Goal: Share content

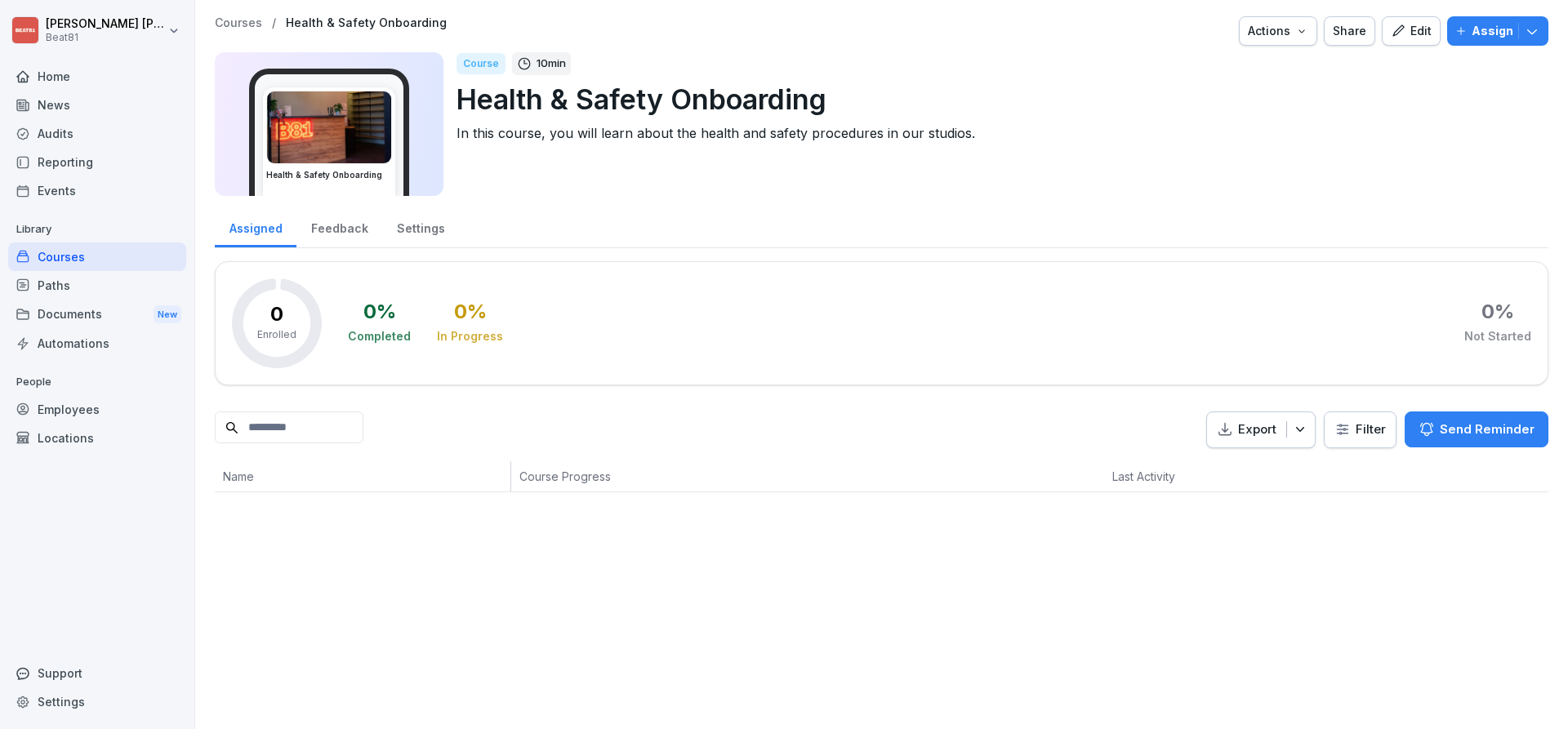
click at [100, 72] on div "Home" at bounding box center [97, 76] width 178 height 29
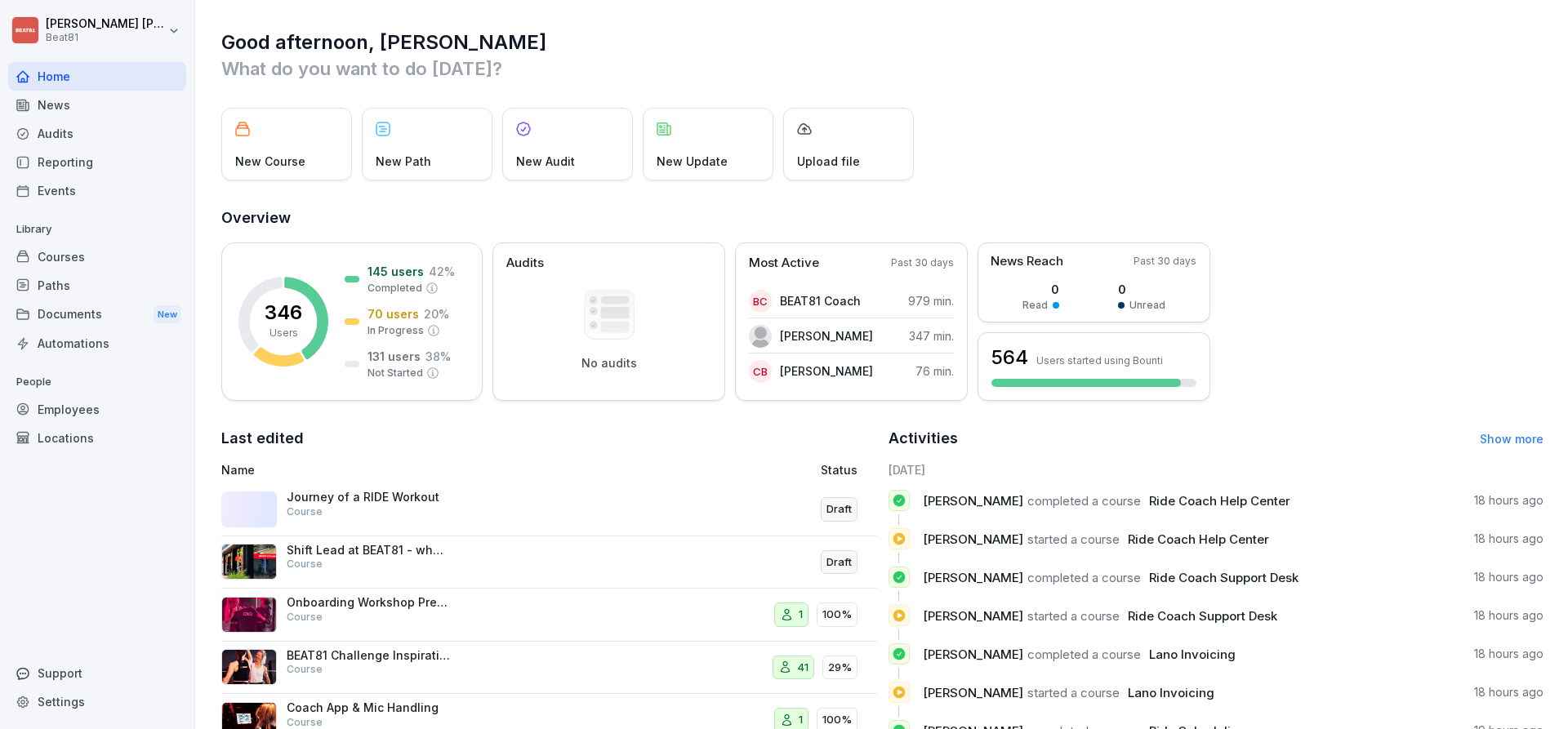
click at [68, 244] on div "Courses" at bounding box center [97, 257] width 178 height 29
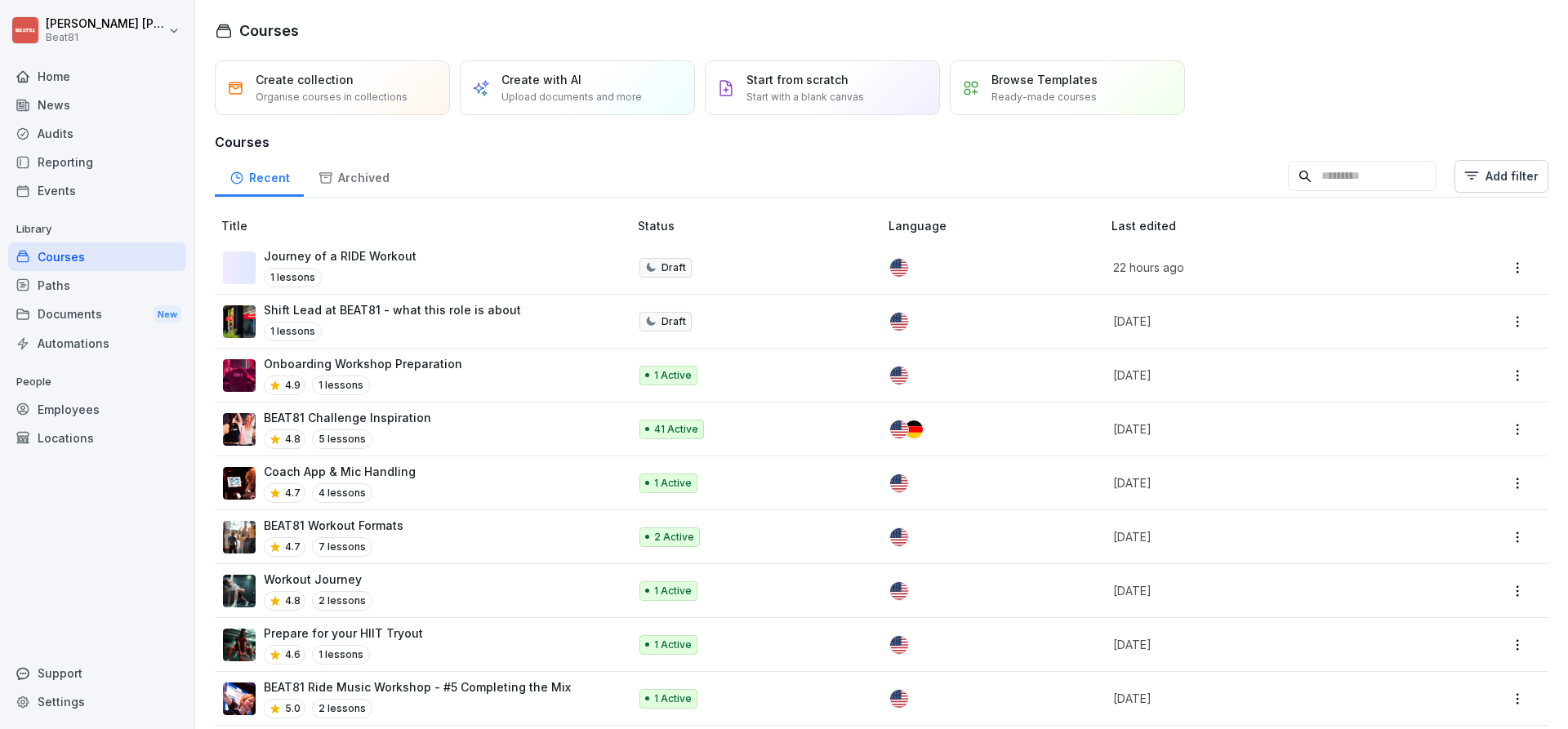
click at [450, 301] on p "Shift Lead at BEAT81 - what this role is about" at bounding box center [392, 310] width 258 height 17
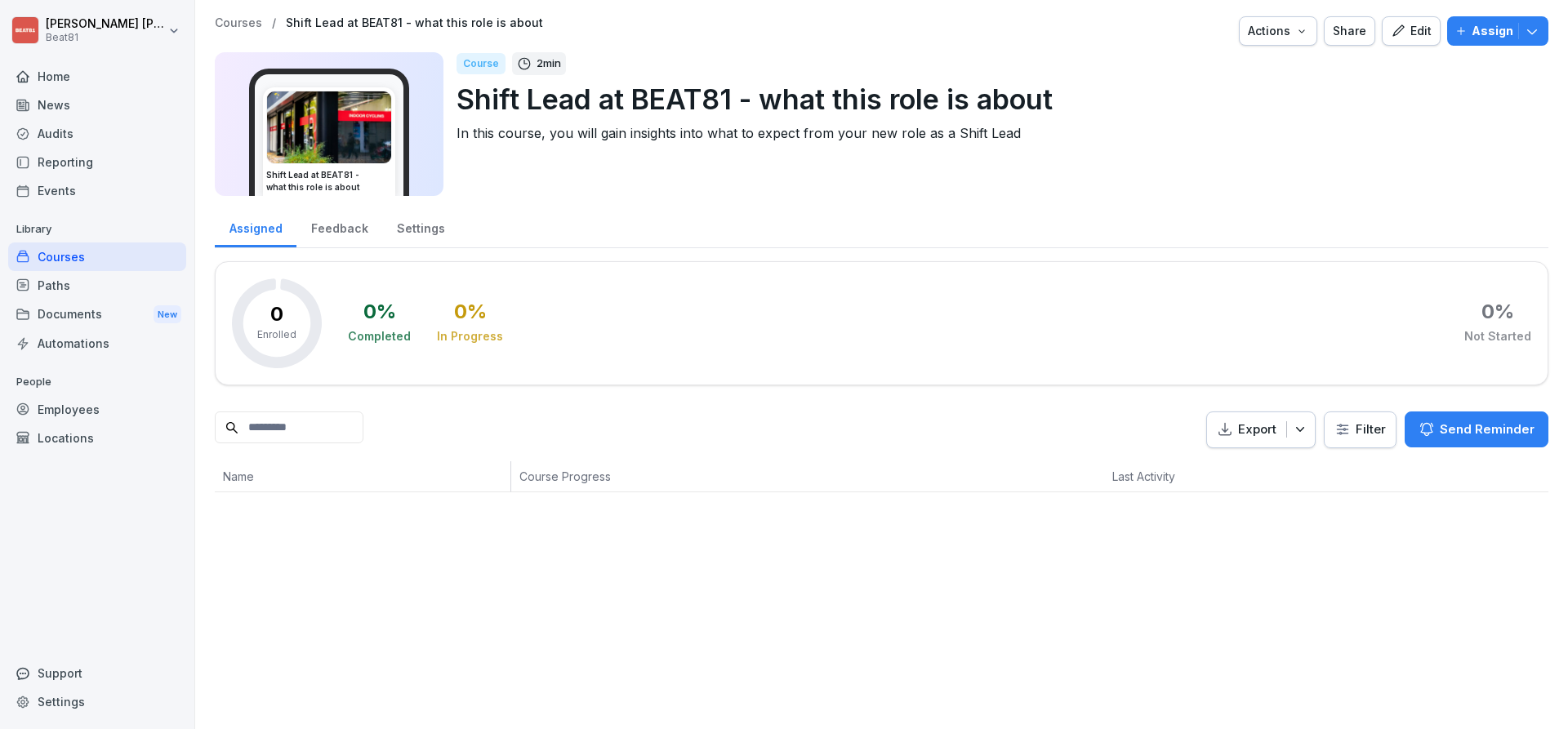
click at [1347, 20] on button "Share" at bounding box center [1349, 30] width 51 height 29
